Goal: Find specific page/section: Find specific page/section

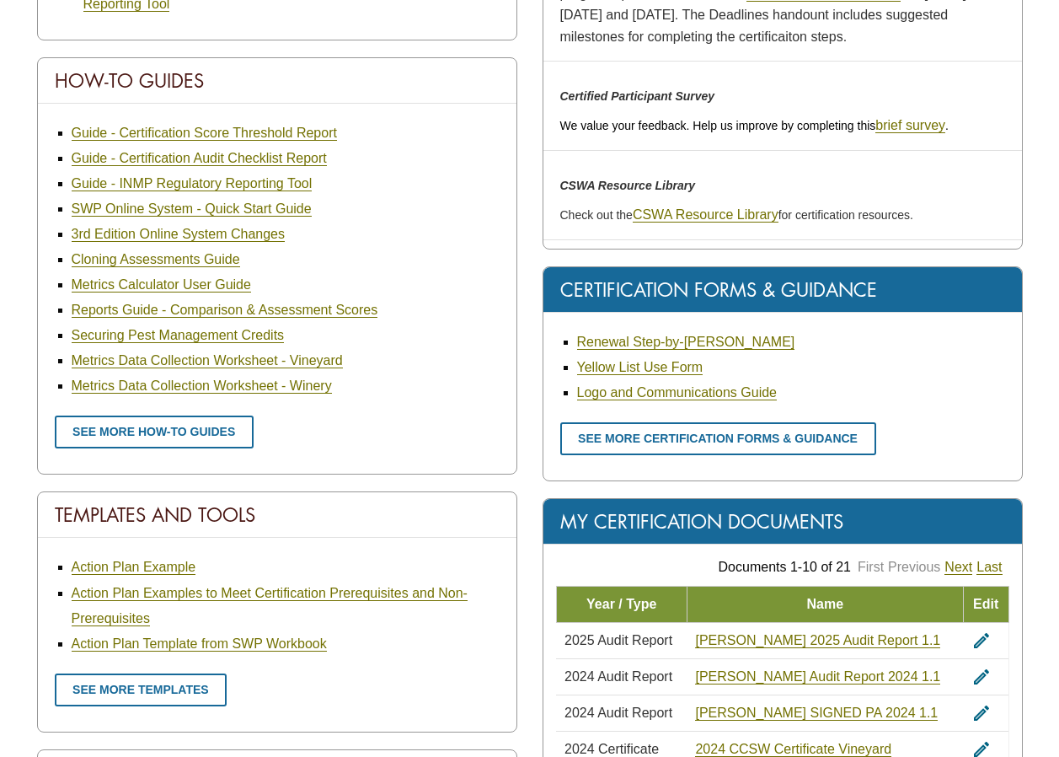
scroll to position [590, 0]
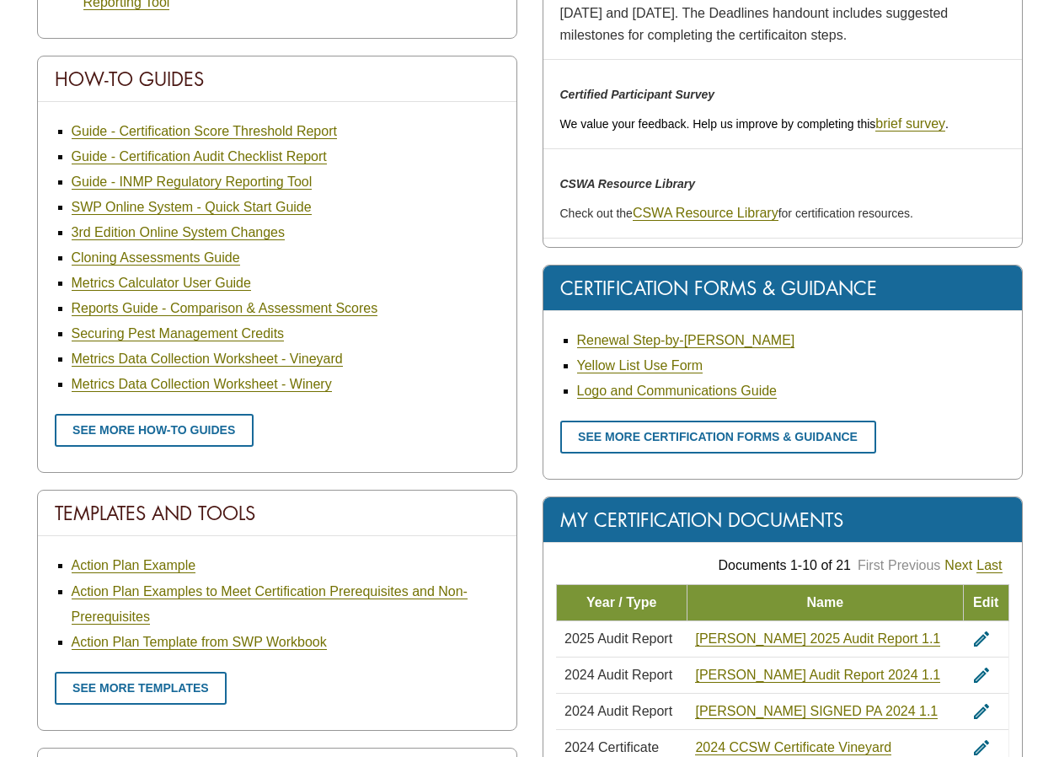
click at [962, 565] on link "Next" at bounding box center [959, 565] width 28 height 15
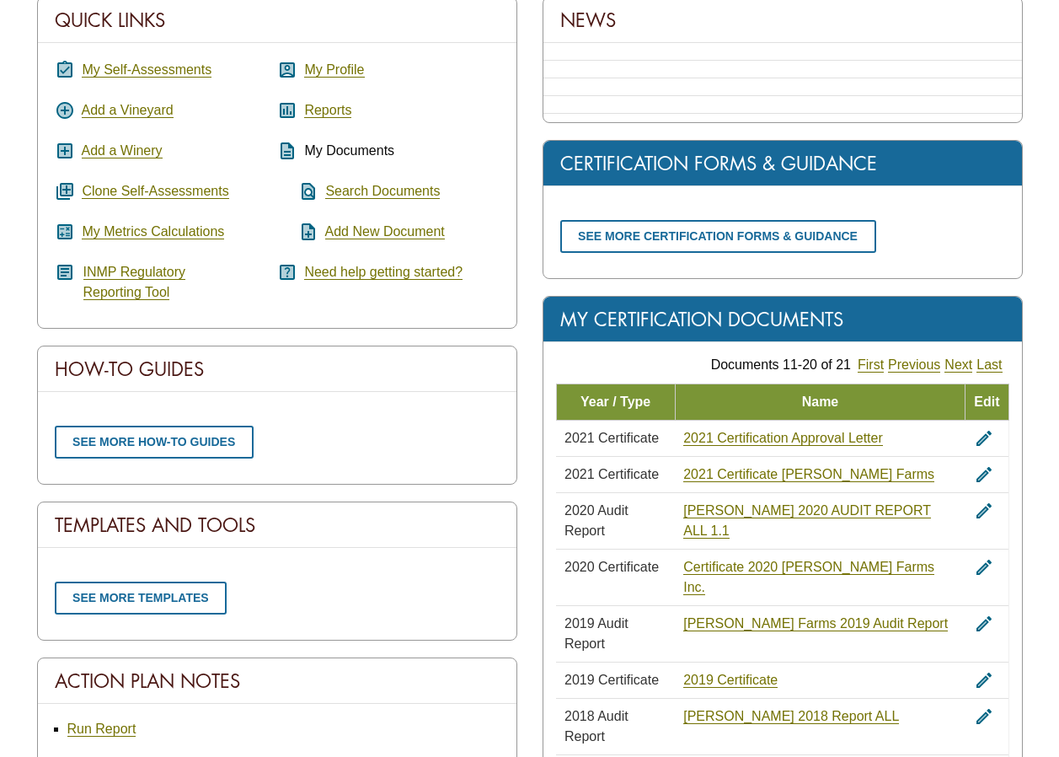
scroll to position [276, 0]
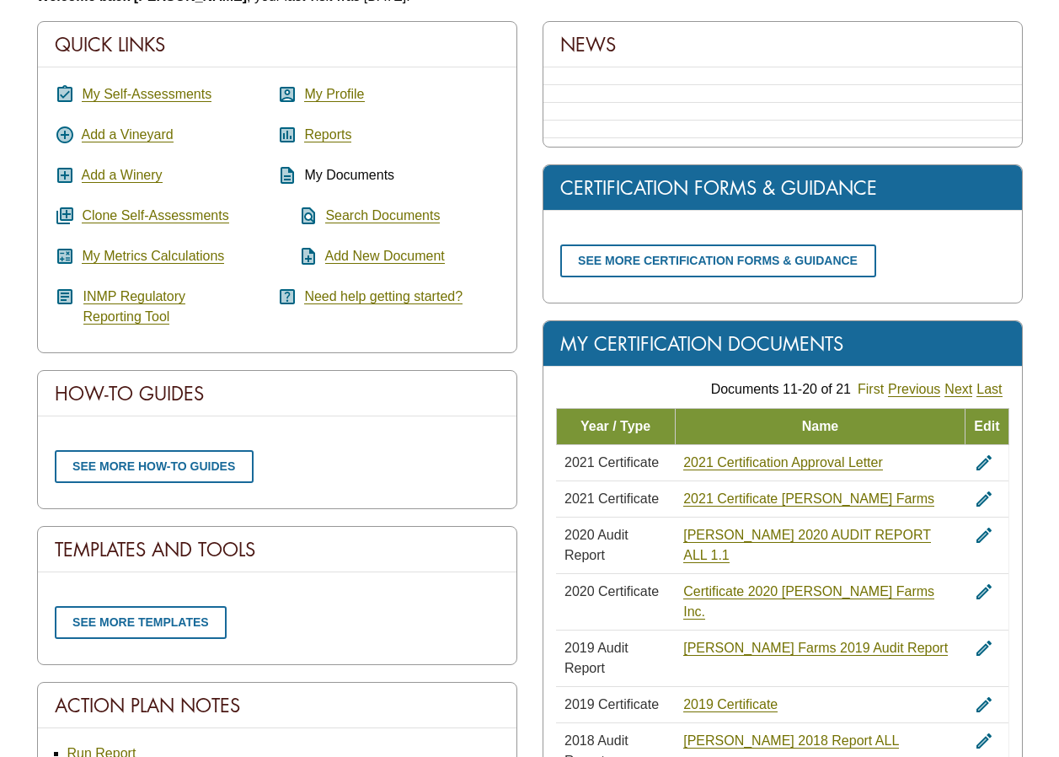
click at [870, 388] on link "First" at bounding box center [871, 389] width 26 height 15
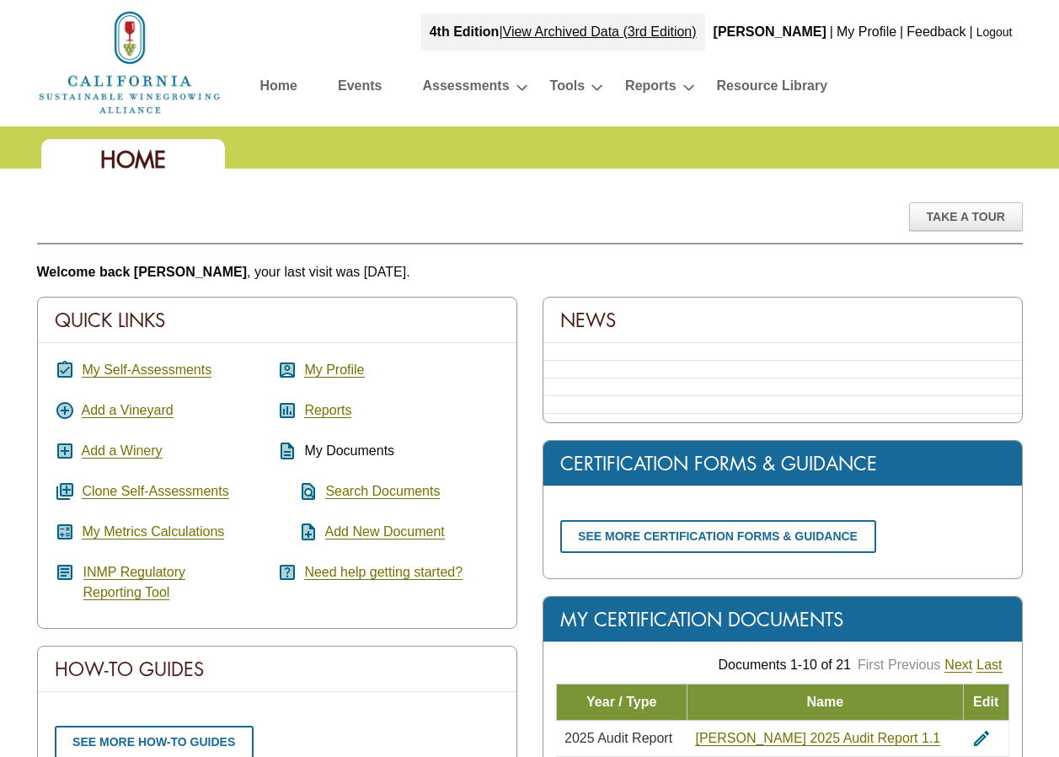
scroll to position [276, 0]
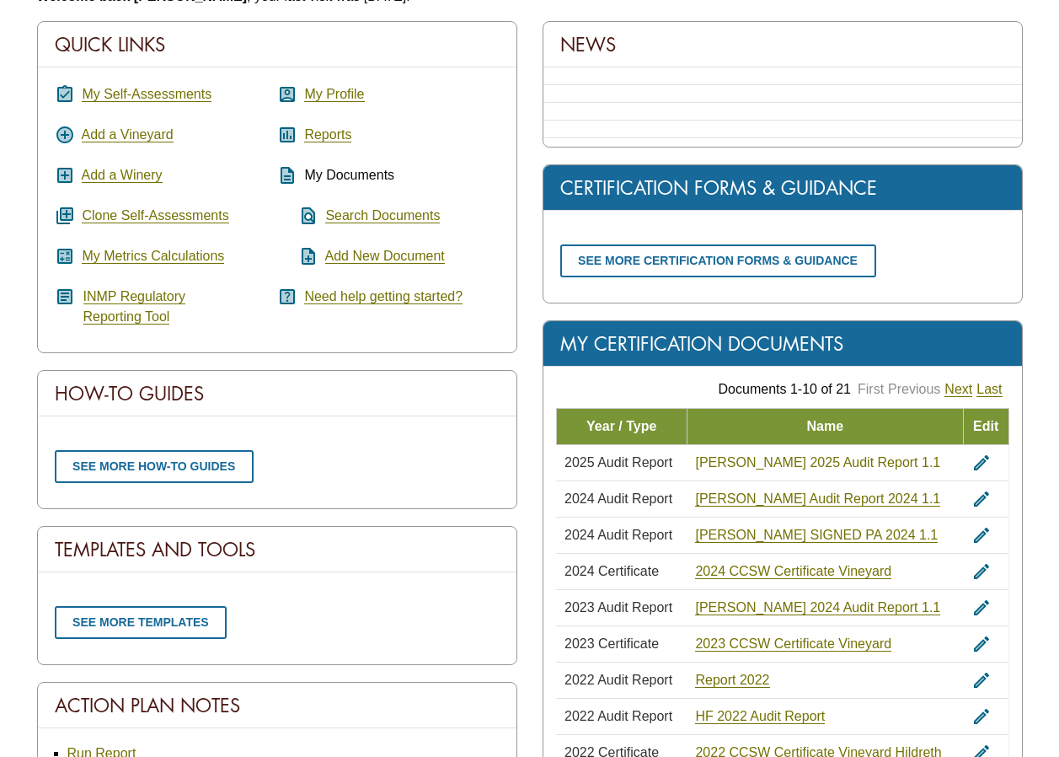
click at [816, 459] on link "[PERSON_NAME] 2025 Audit Report 1.1" at bounding box center [817, 462] width 245 height 15
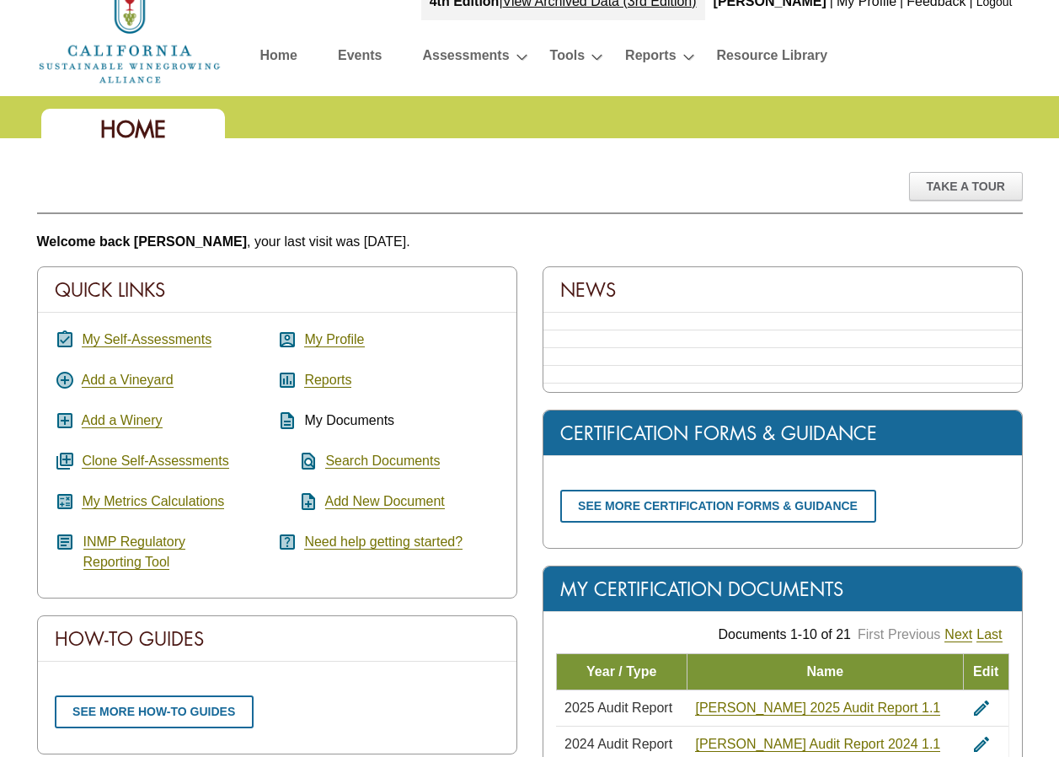
scroll to position [0, 0]
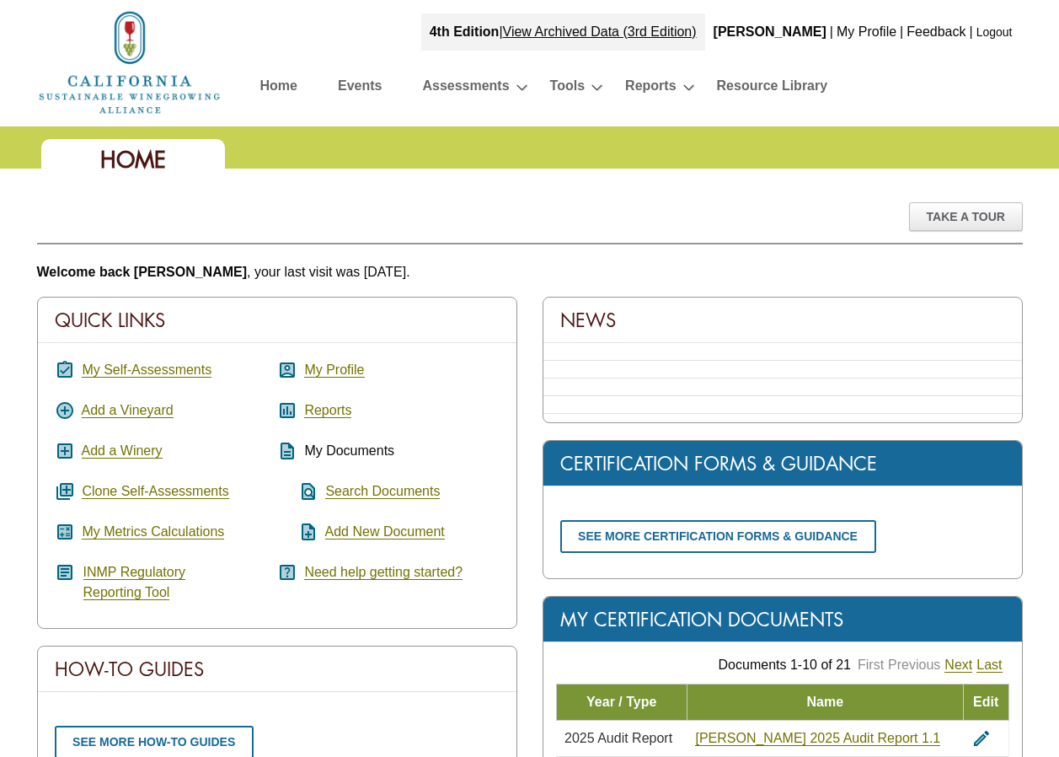
click at [284, 87] on link "Home" at bounding box center [278, 88] width 37 height 29
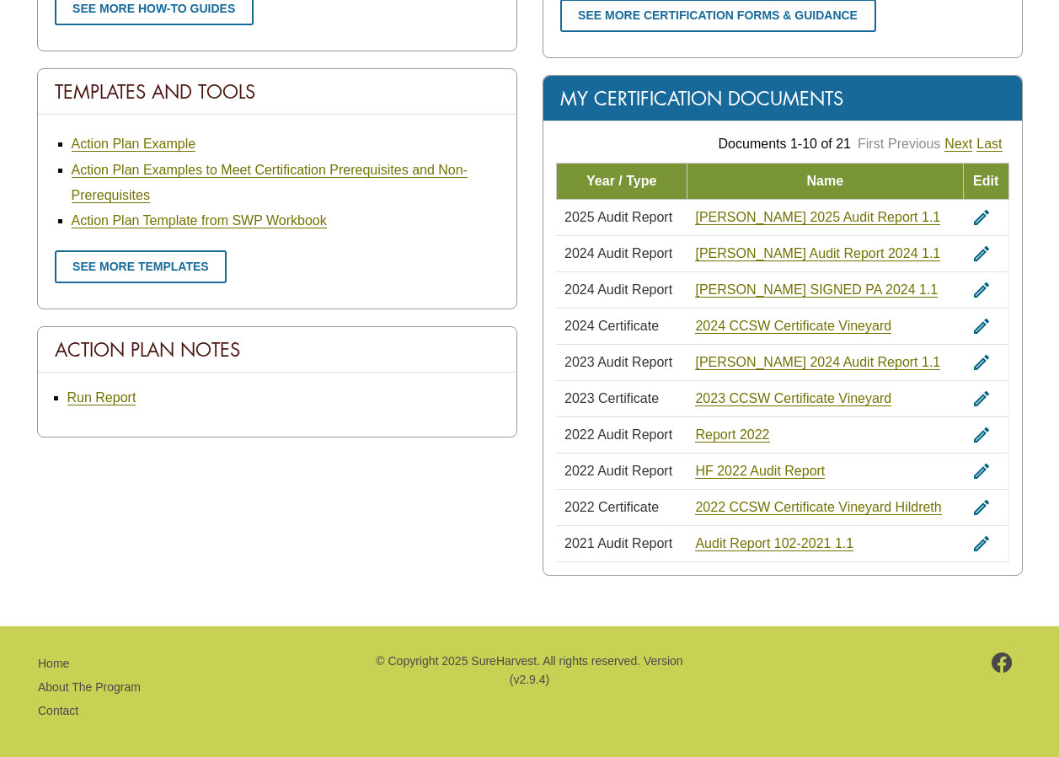
scroll to position [1020, 0]
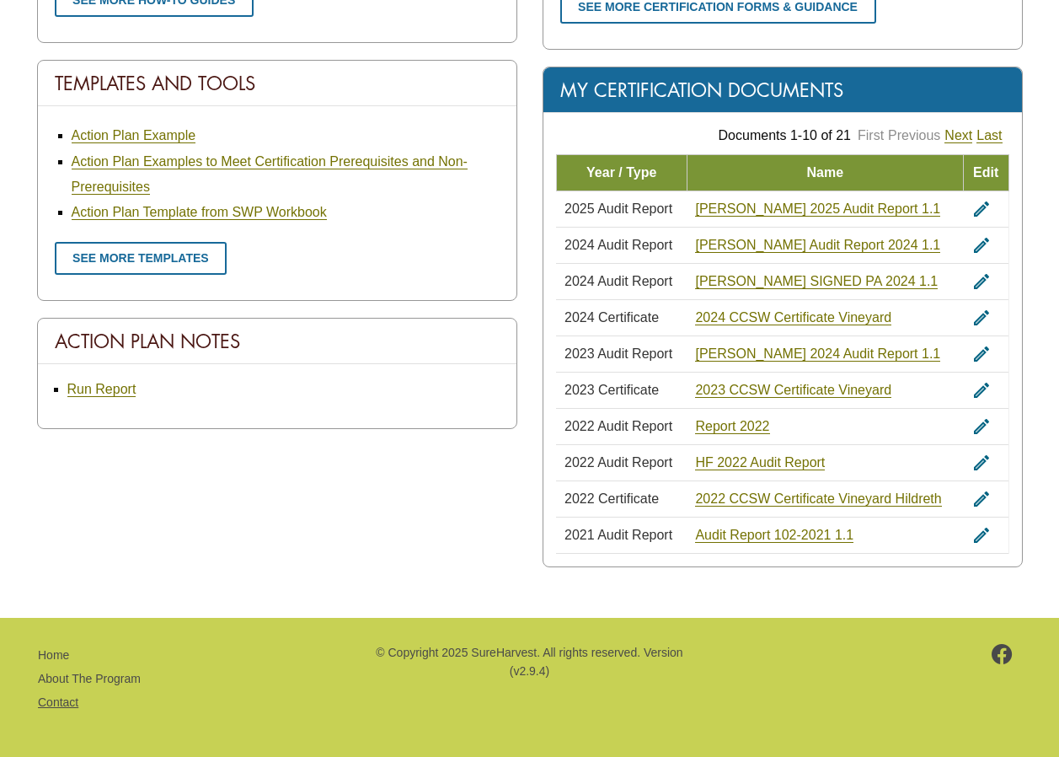
click at [63, 702] on link "Contact" at bounding box center [58, 701] width 40 height 13
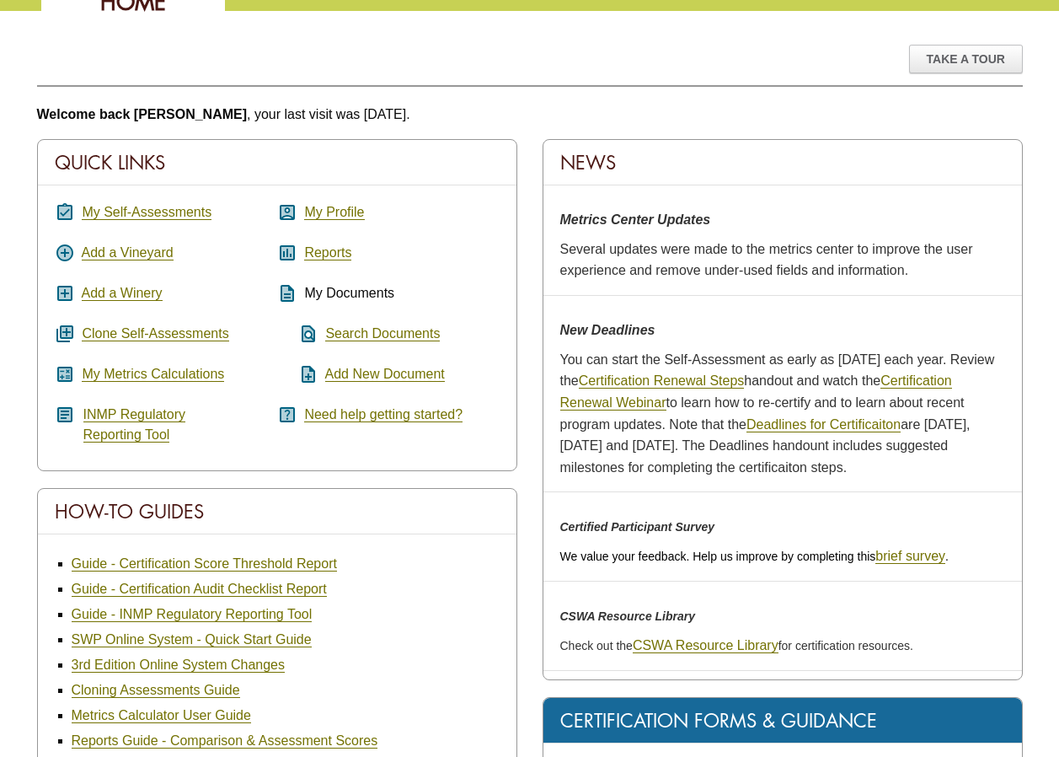
scroll to position [0, 0]
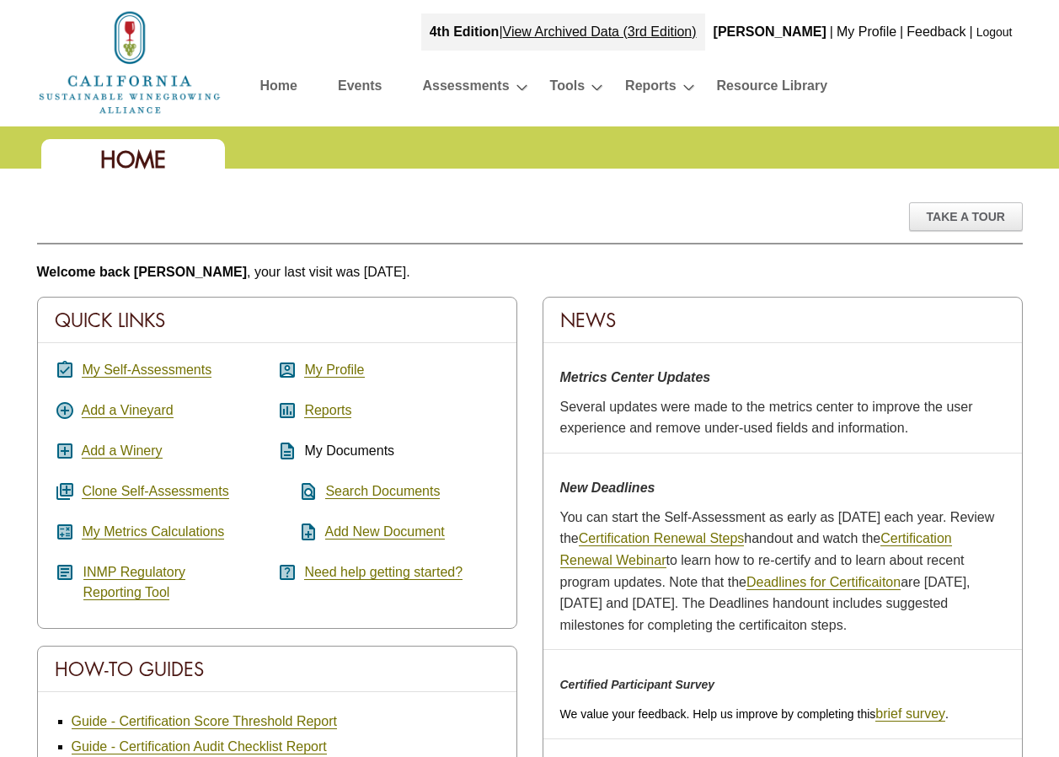
click at [989, 29] on link "Logout" at bounding box center [995, 31] width 36 height 13
